Goal: Transaction & Acquisition: Obtain resource

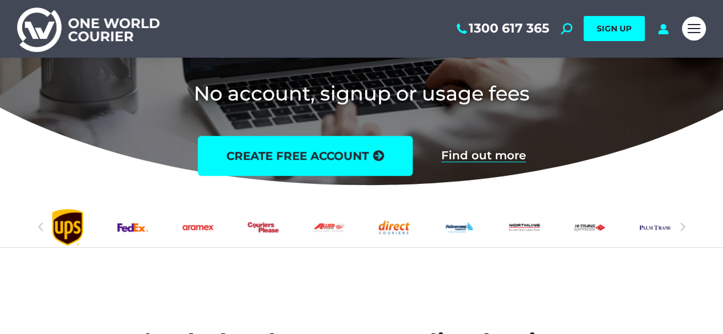
scroll to position [217, 0]
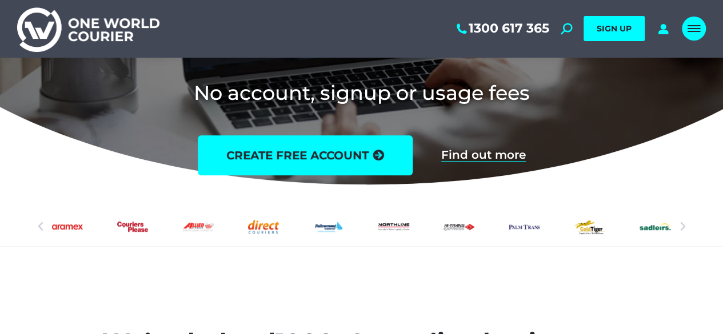
click at [695, 30] on div "Mobile menu icon" at bounding box center [694, 28] width 13 height 9
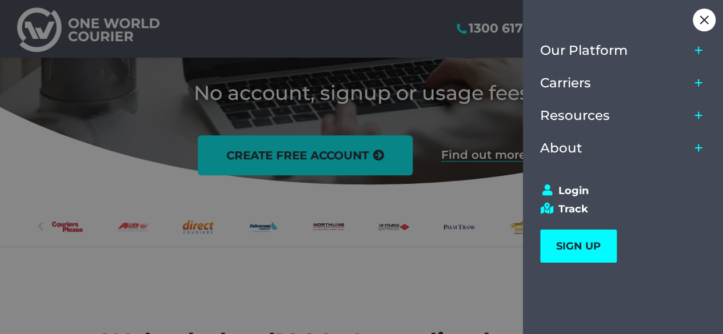
click at [697, 84] on icon "Main Menu" at bounding box center [698, 82] width 9 height 9
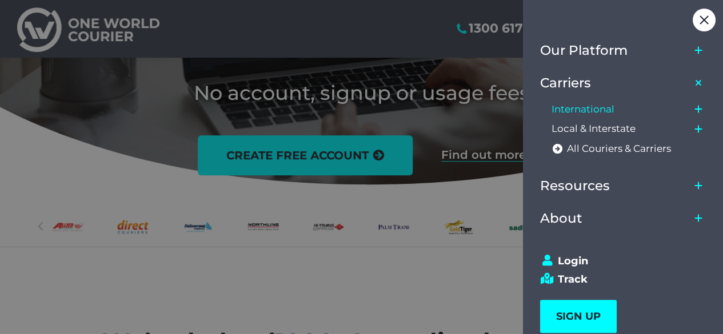
click at [600, 106] on span "International" at bounding box center [583, 109] width 63 height 12
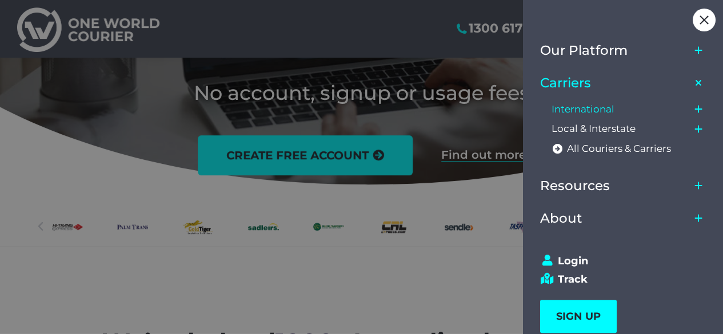
click at [701, 111] on icon "Main Menu" at bounding box center [698, 109] width 9 height 9
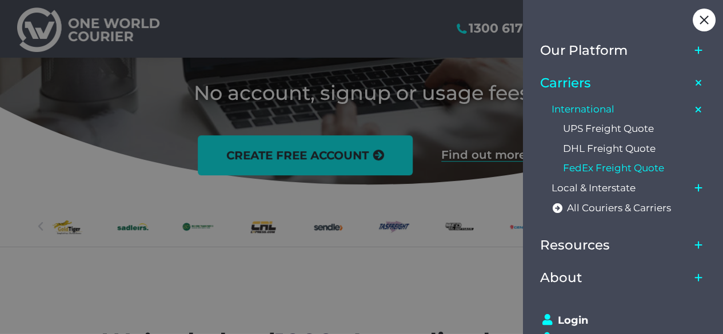
click at [592, 169] on span "FedEx Freight Quote" at bounding box center [613, 168] width 101 height 12
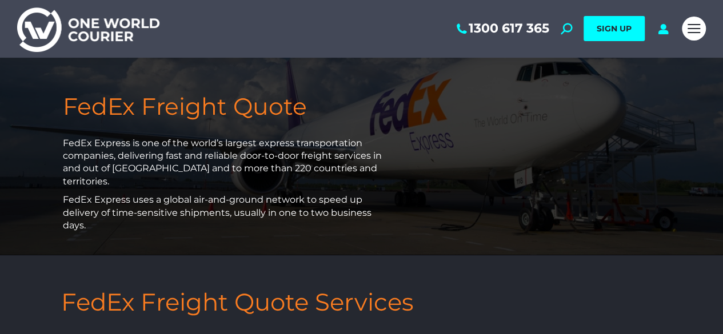
click at [723, 15] on div "1300 617 365 Search: *** SIGN UP Search: ***" at bounding box center [361, 29] width 723 height 58
